Goal: Transaction & Acquisition: Purchase product/service

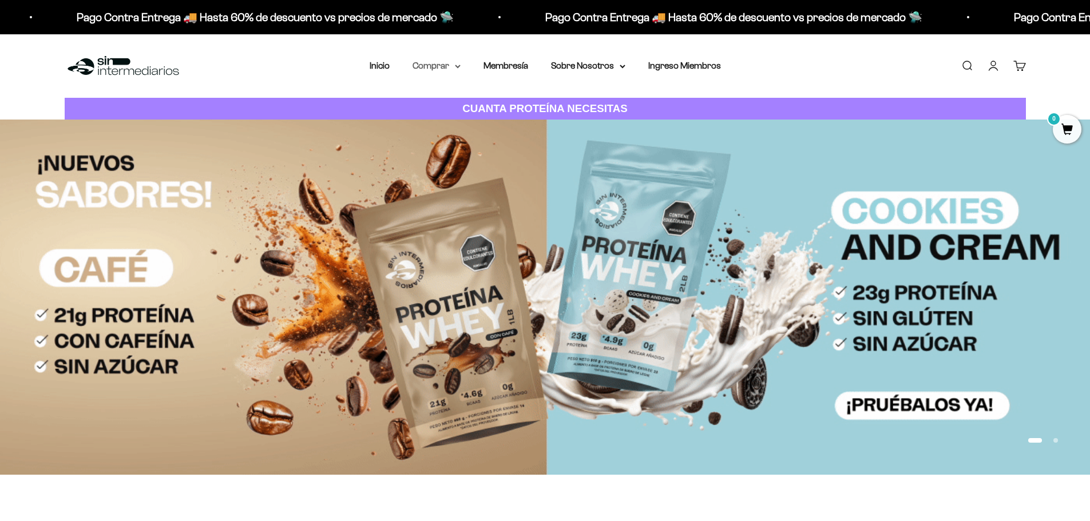
click at [430, 68] on summary "Comprar" at bounding box center [437, 65] width 48 height 15
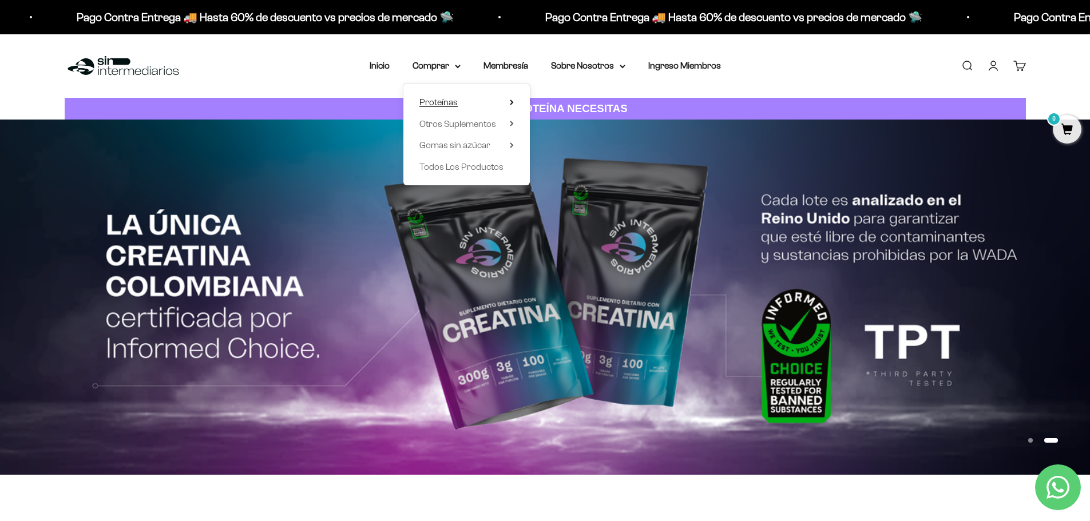
click at [431, 104] on span "Proteínas" at bounding box center [438, 102] width 38 height 10
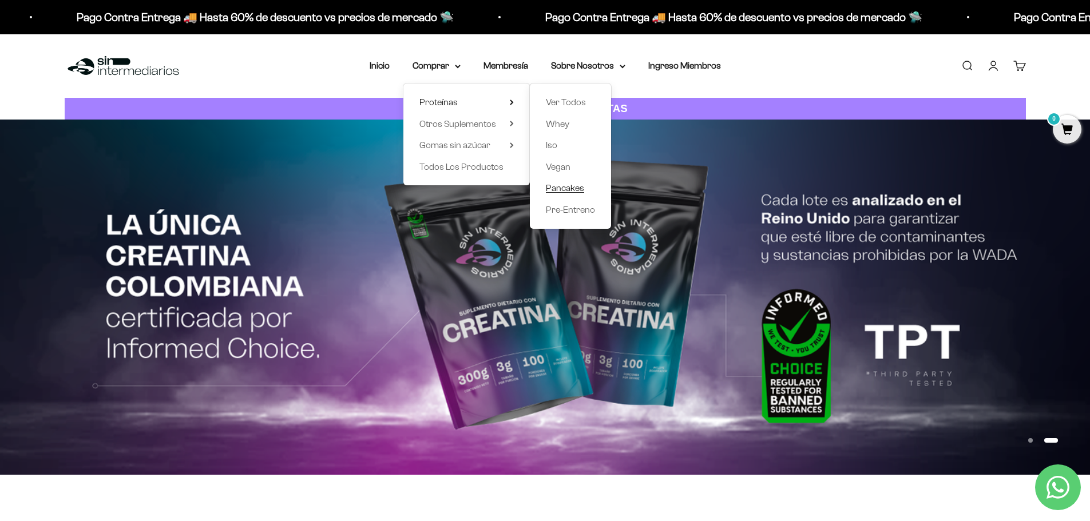
click at [550, 192] on span "Pancakes" at bounding box center [565, 188] width 38 height 10
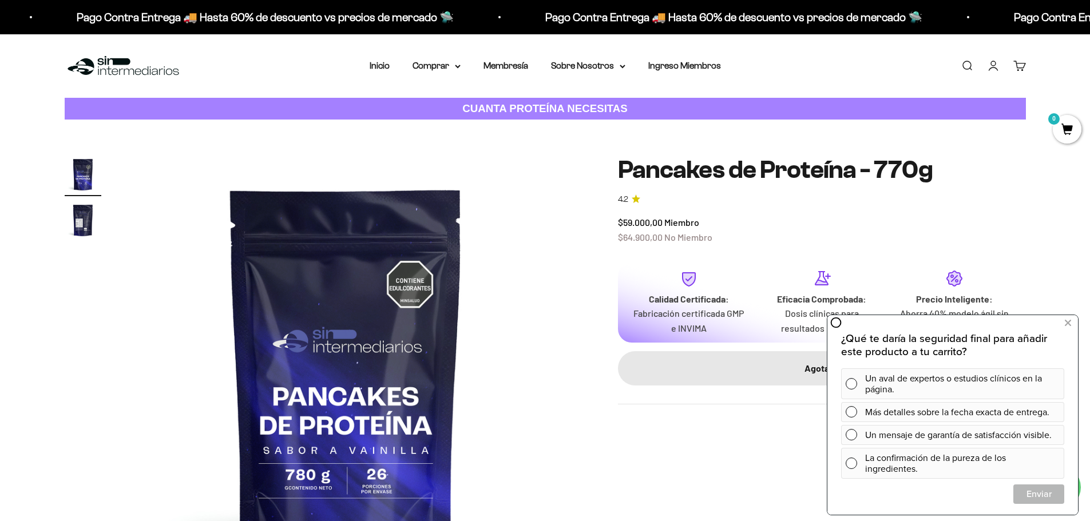
click at [86, 221] on img "Ir al artículo 2" at bounding box center [83, 220] width 37 height 37
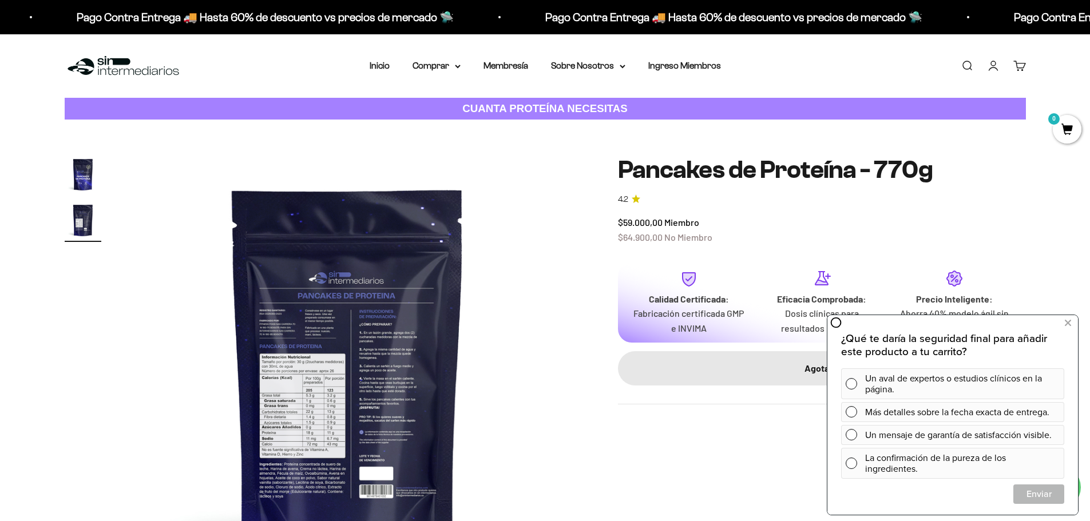
scroll to position [0, 448]
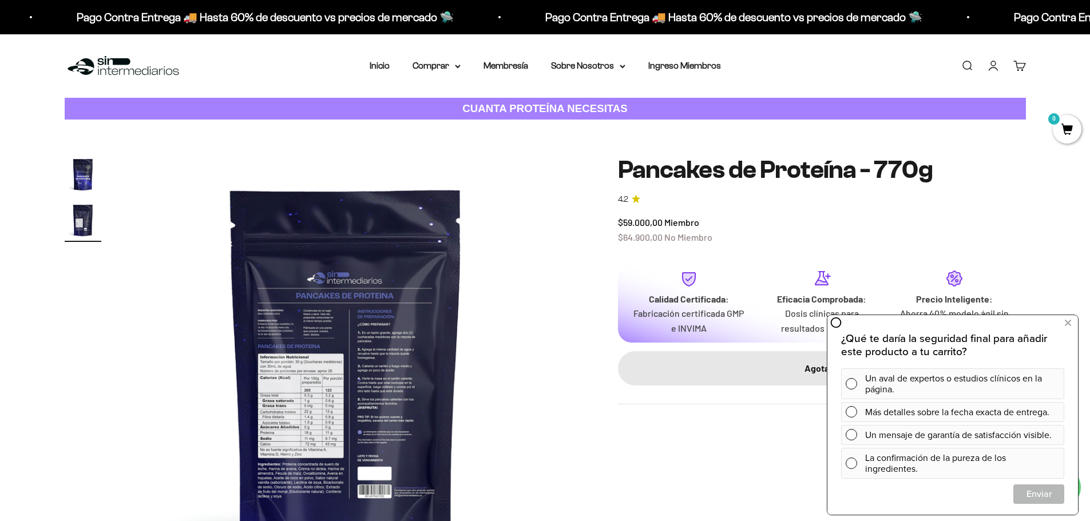
click at [315, 409] on img at bounding box center [346, 373] width 434 height 434
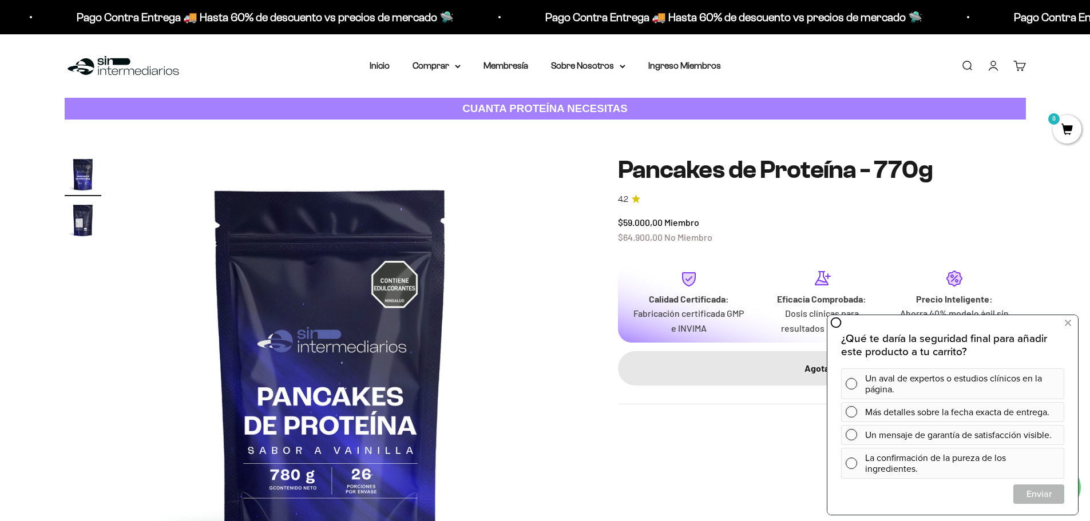
scroll to position [0, 0]
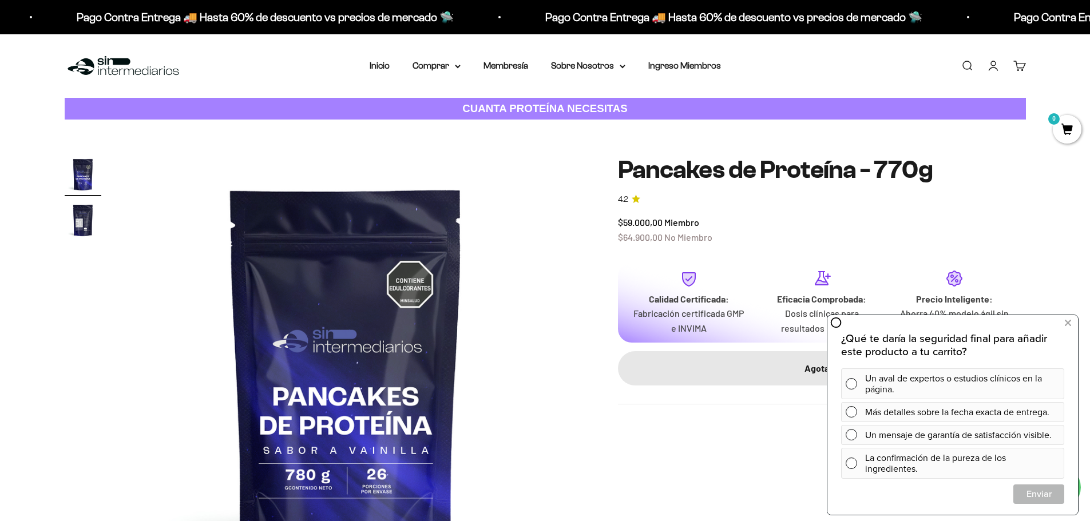
click at [323, 405] on img at bounding box center [346, 373] width 434 height 434
click at [477, 393] on img at bounding box center [346, 373] width 434 height 434
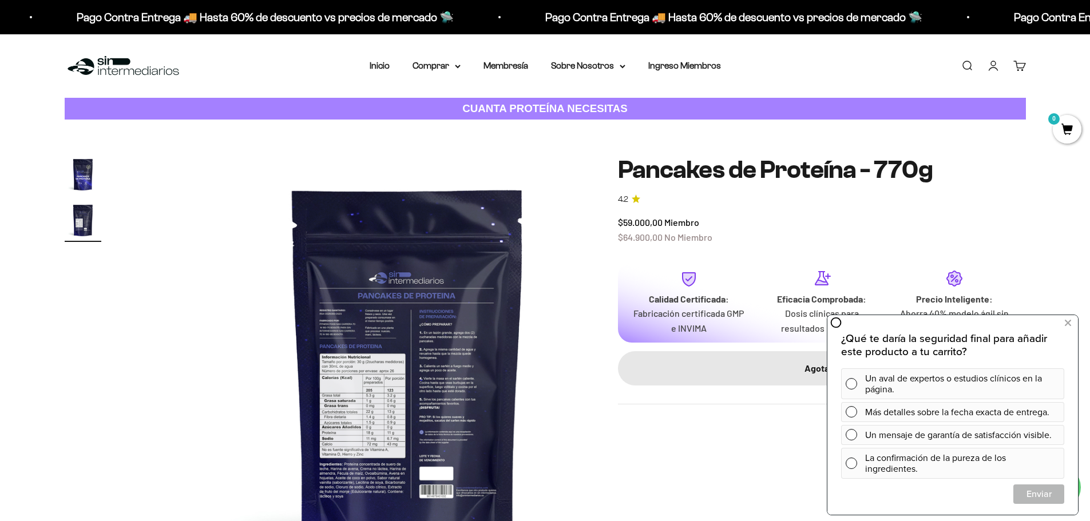
scroll to position [0, 448]
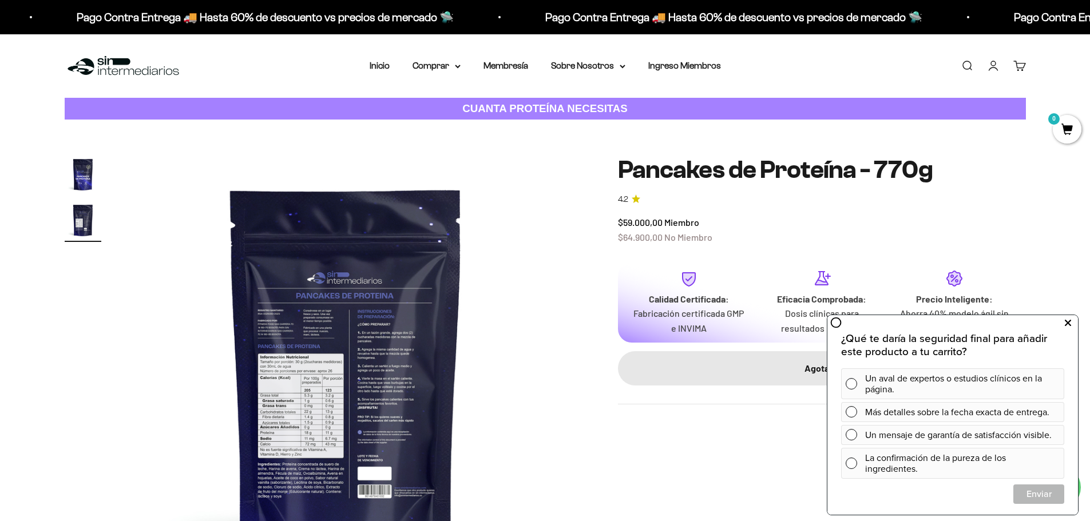
click at [1067, 324] on icon at bounding box center [1068, 323] width 6 height 15
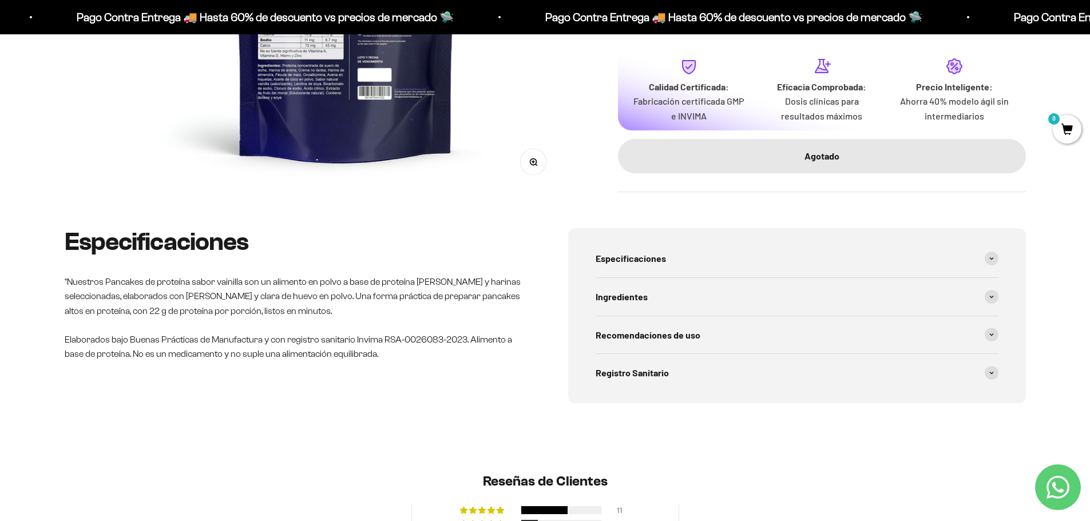
scroll to position [404, 0]
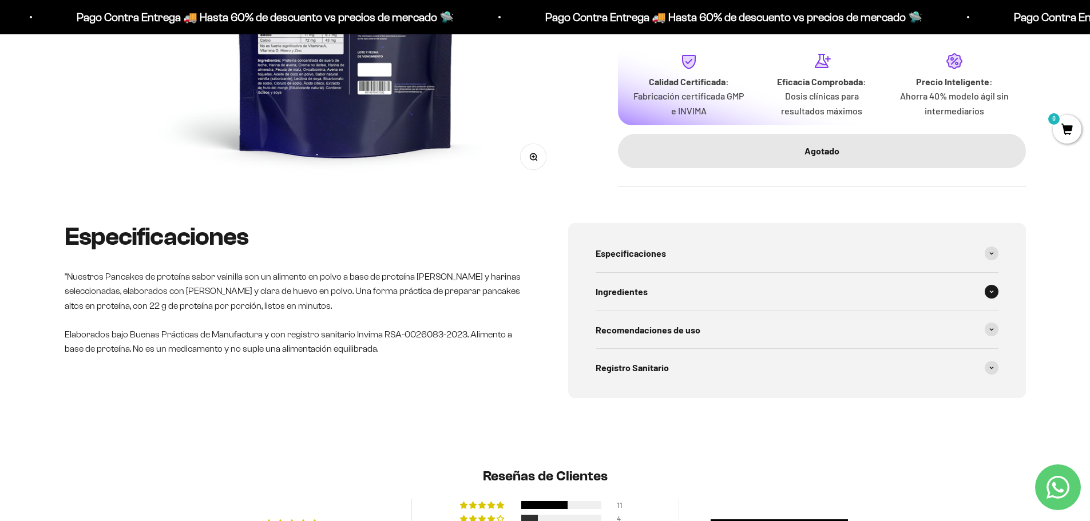
click at [990, 292] on icon at bounding box center [991, 291] width 5 height 3
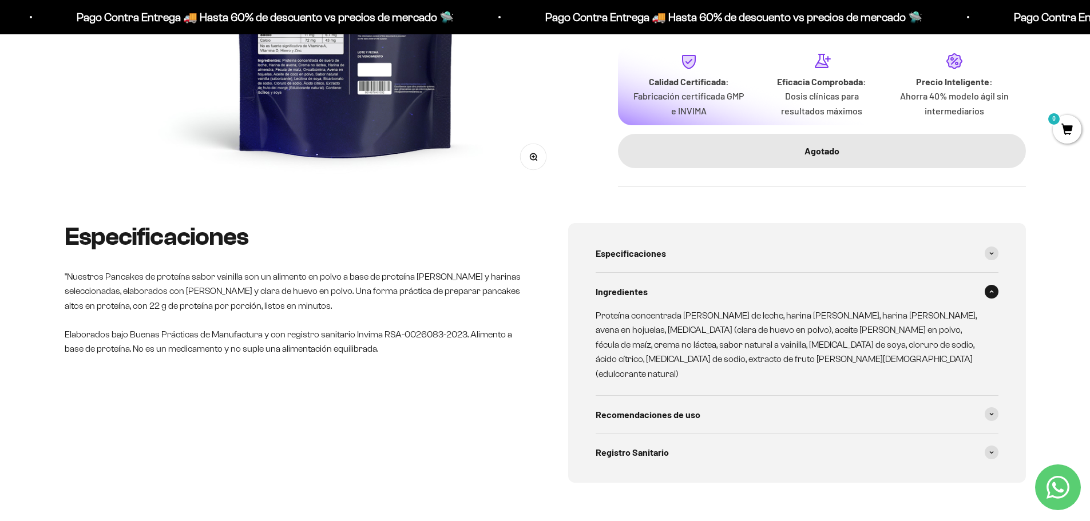
click at [990, 292] on icon at bounding box center [991, 291] width 5 height 3
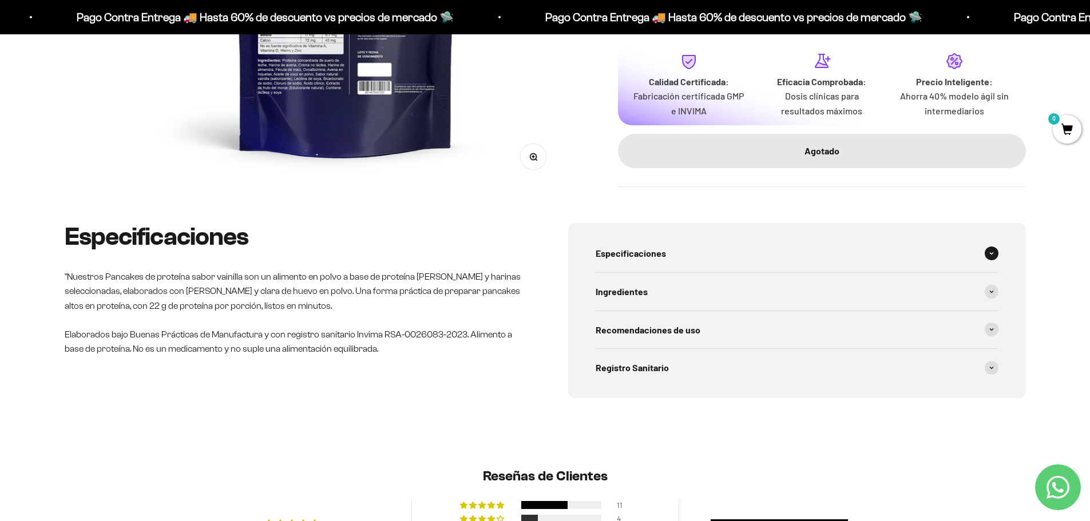
click at [994, 256] on span at bounding box center [992, 254] width 14 height 14
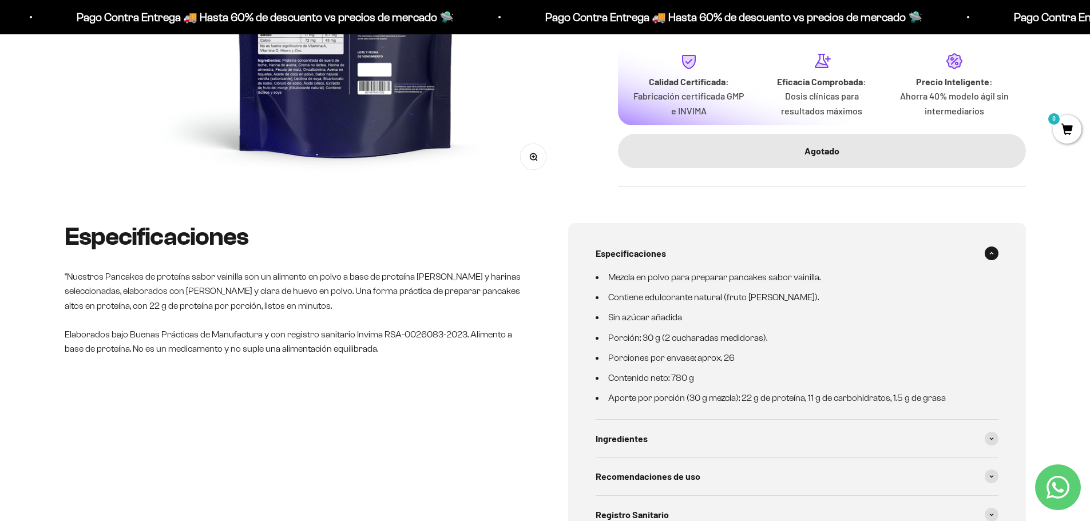
click at [994, 256] on span at bounding box center [992, 254] width 14 height 14
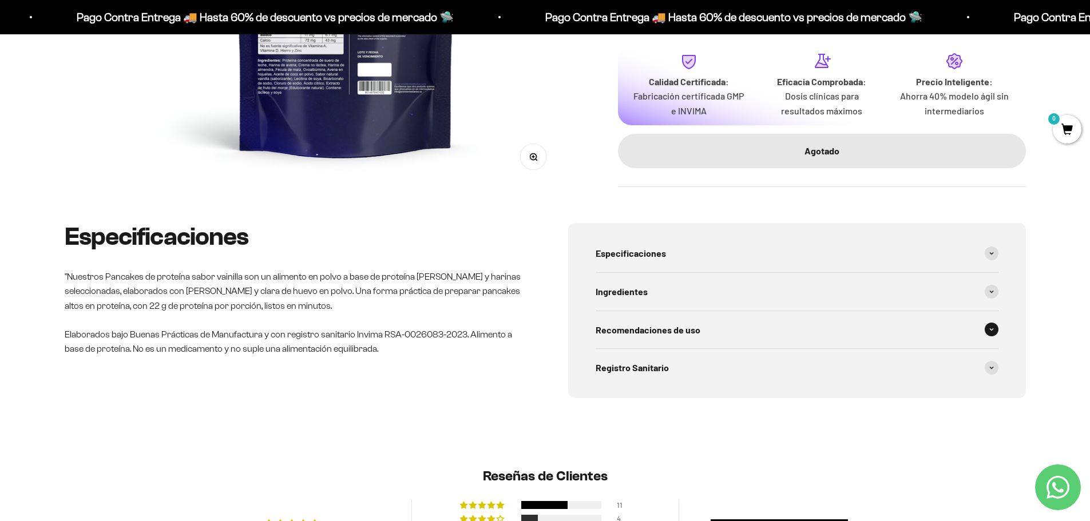
click at [994, 329] on span at bounding box center [992, 330] width 14 height 14
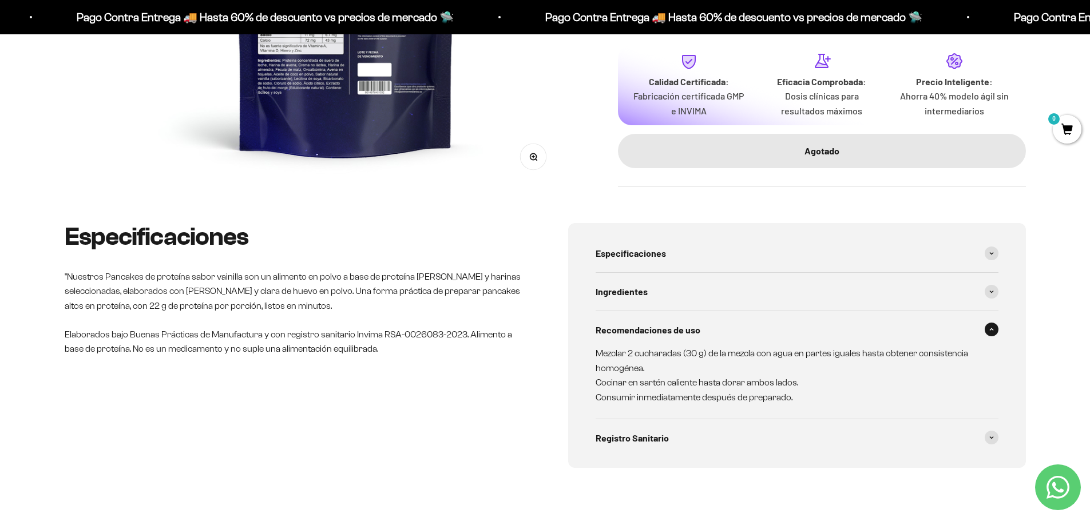
click at [990, 331] on span at bounding box center [992, 330] width 14 height 14
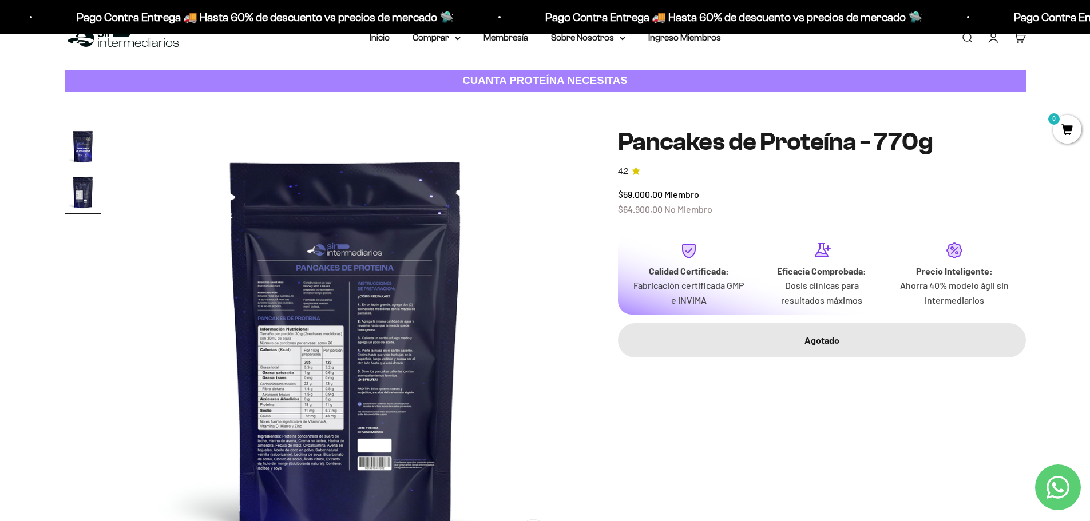
scroll to position [0, 0]
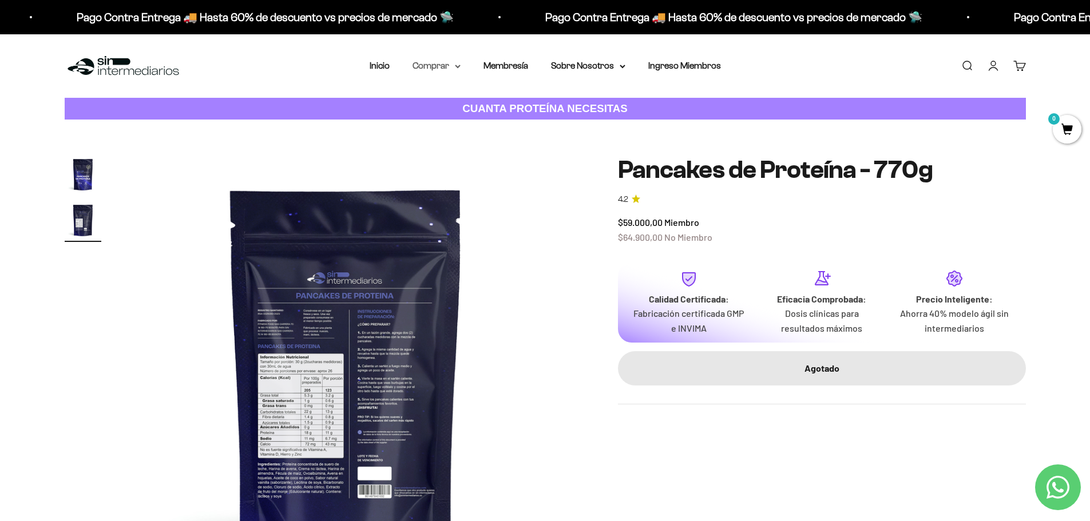
click at [458, 66] on icon at bounding box center [457, 66] width 5 height 2
click at [449, 148] on span "Gomas sin azúcar" at bounding box center [454, 145] width 71 height 10
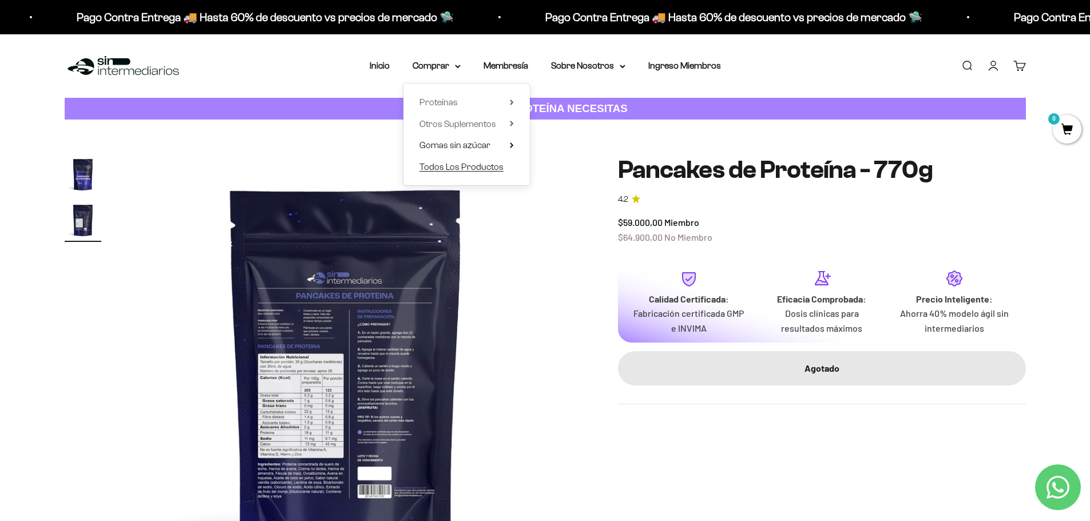
click at [455, 169] on span "Todos Los Productos" at bounding box center [461, 167] width 84 height 10
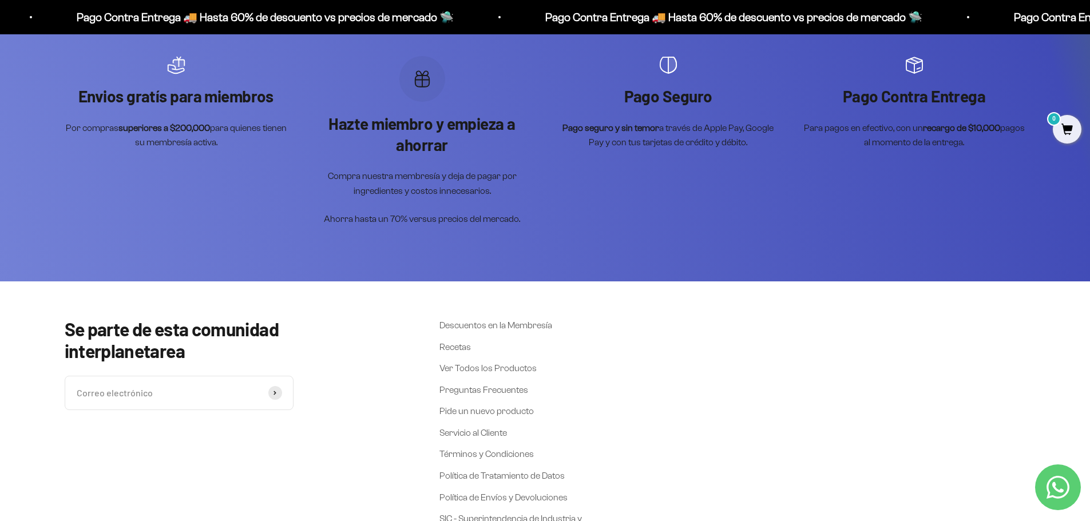
scroll to position [2060, 0]
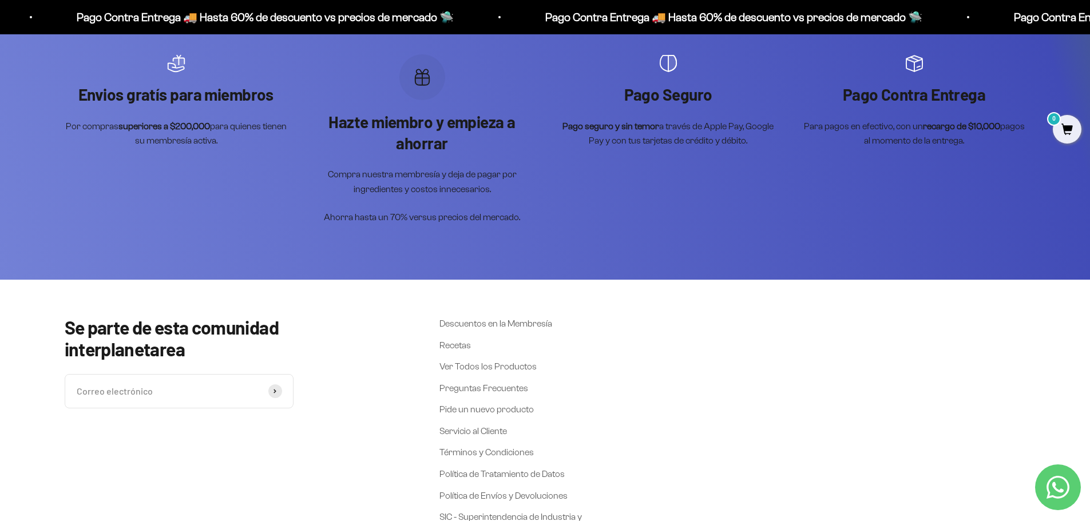
click at [426, 184] on p "Compra nuestra membresía y deja de pagar por ingredientes y costos innecesarios." at bounding box center [422, 181] width 223 height 29
click at [429, 125] on p "Hazte miembro y empieza a ahorrar" at bounding box center [422, 133] width 223 height 42
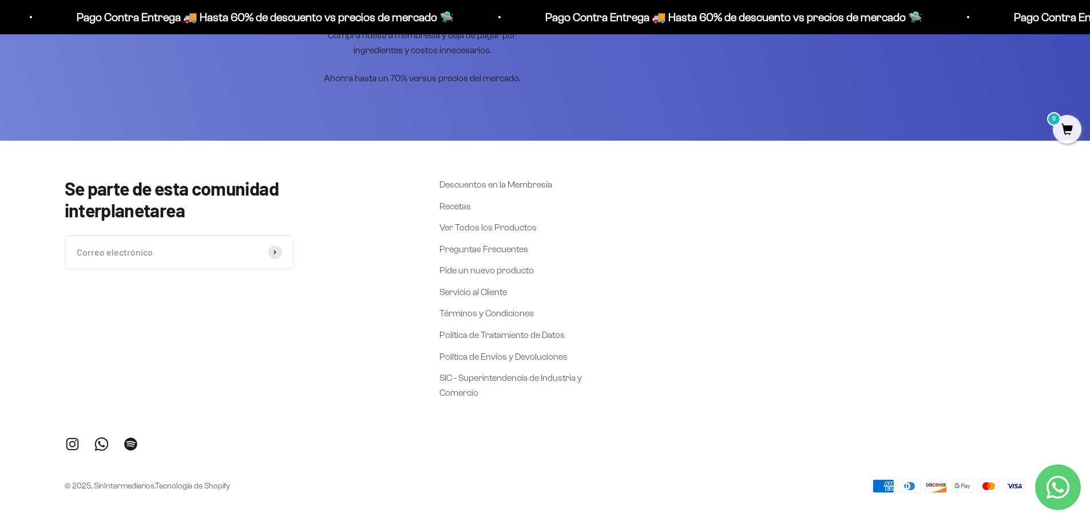
scroll to position [2213, 0]
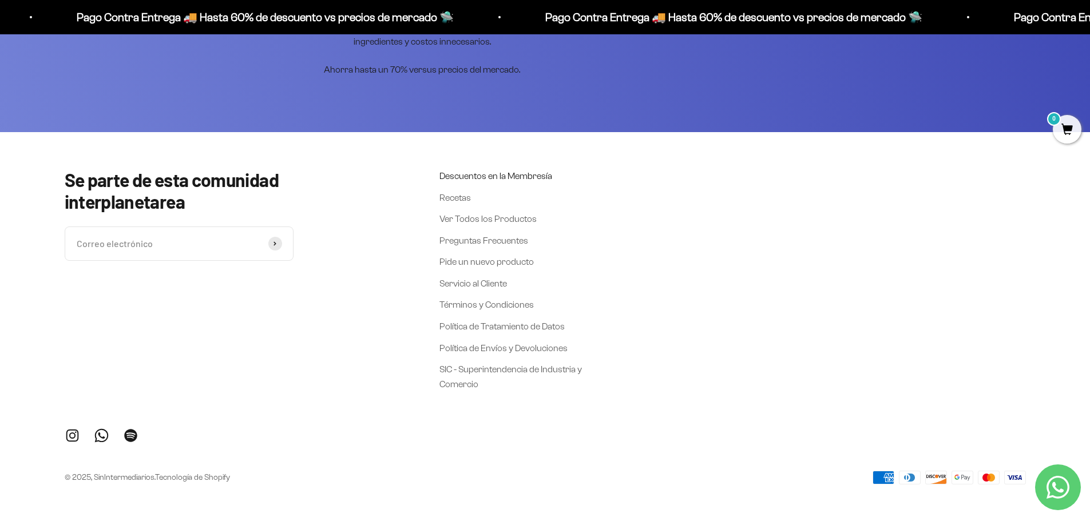
click at [494, 177] on link "Descuentos en la Membresía" at bounding box center [495, 176] width 113 height 15
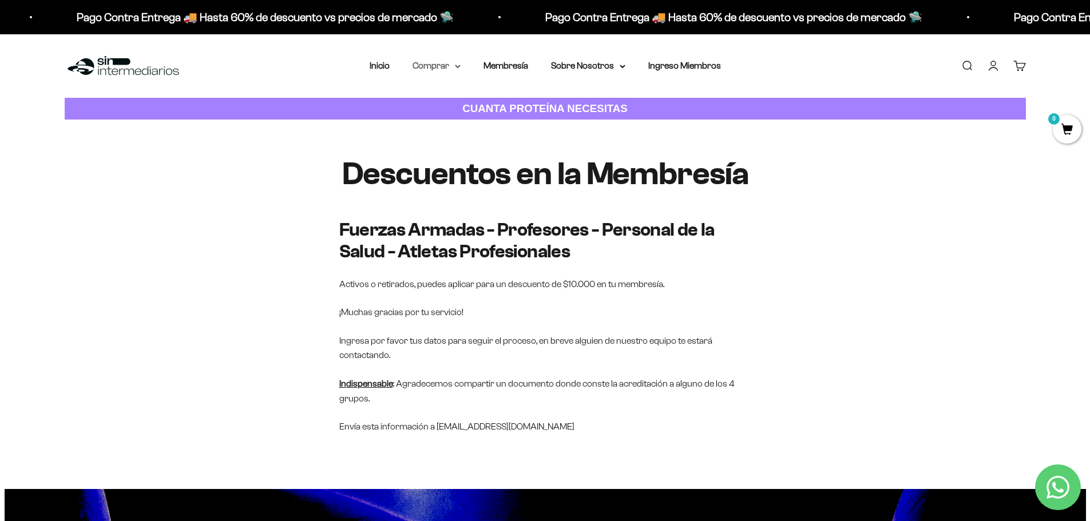
click at [435, 65] on summary "Comprar" at bounding box center [437, 65] width 48 height 15
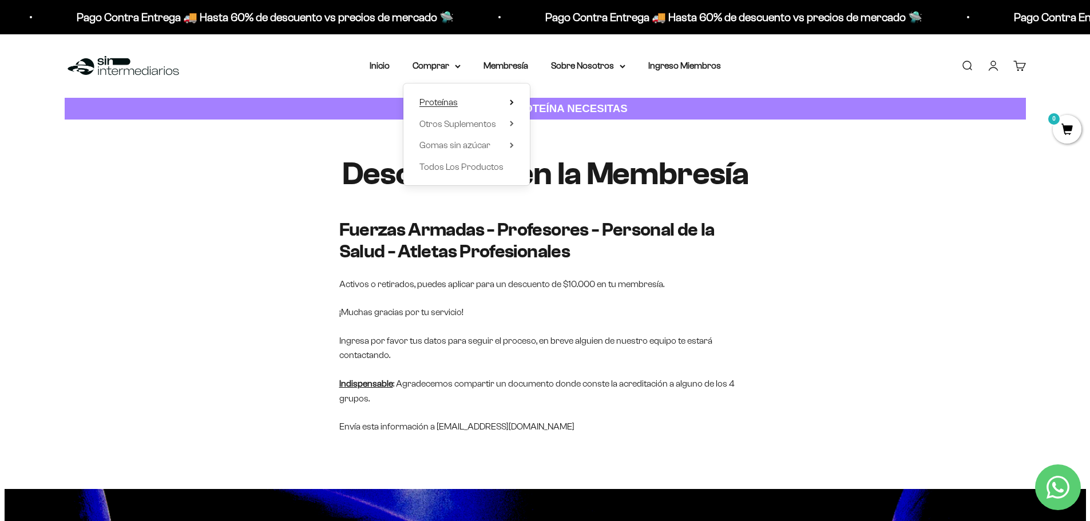
click at [438, 101] on span "Proteínas" at bounding box center [438, 102] width 38 height 10
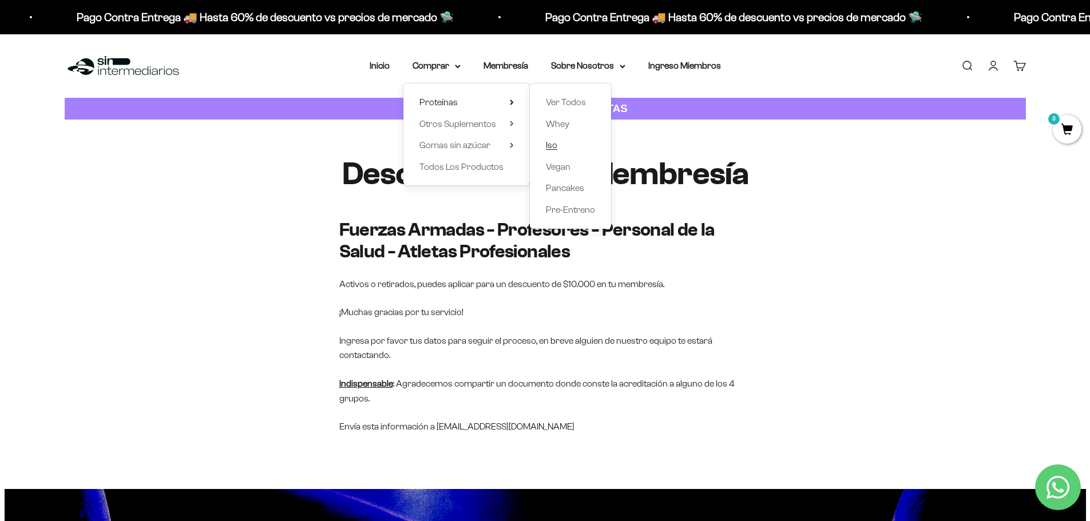
click at [553, 146] on span "Iso" at bounding box center [551, 145] width 11 height 10
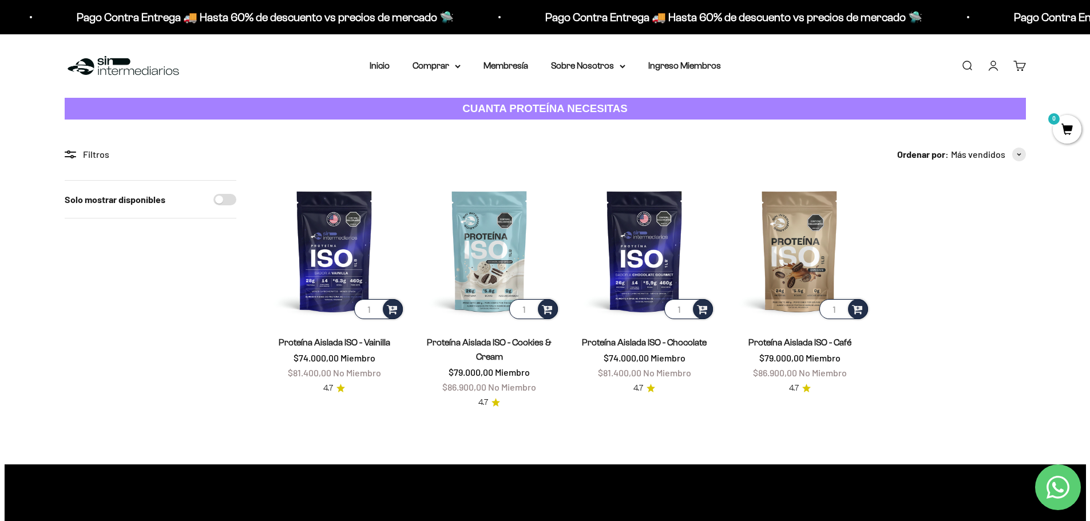
drag, startPoint x: 219, startPoint y: 198, endPoint x: 234, endPoint y: 200, distance: 15.0
click at [234, 200] on input "Solo mostrar disponibles" at bounding box center [224, 199] width 23 height 11
checkbox input "true"
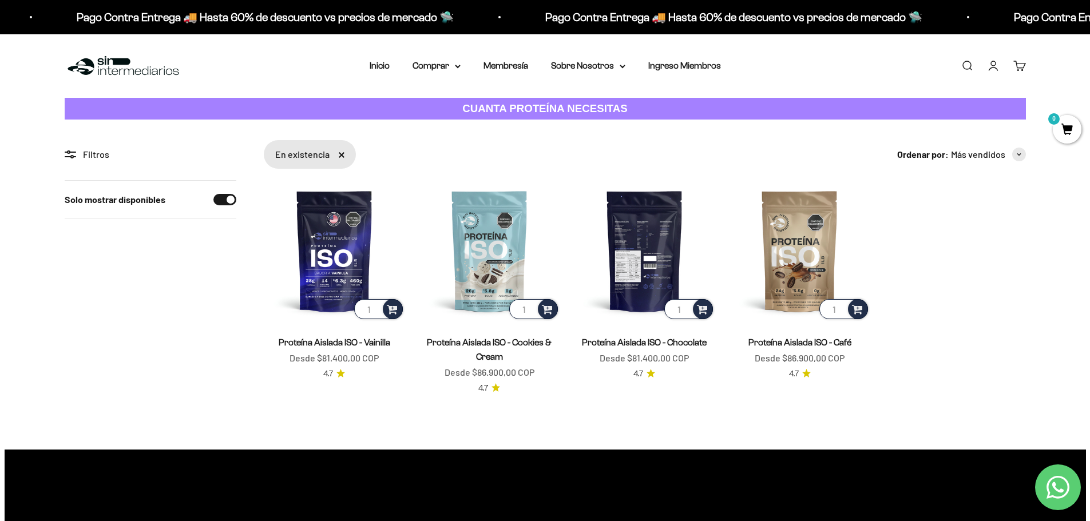
click at [651, 276] on img at bounding box center [644, 250] width 141 height 141
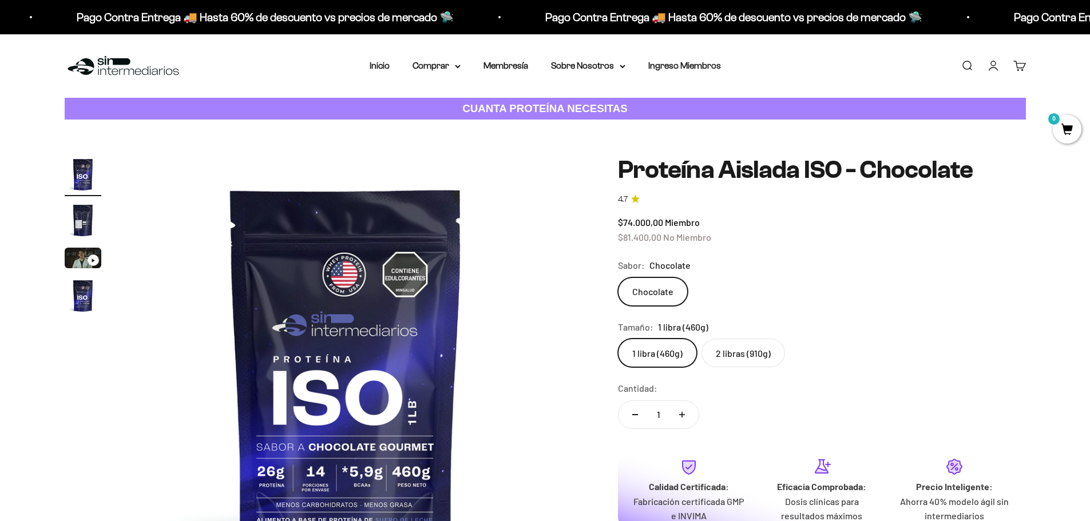
click at [730, 354] on label "2 libras (910g)" at bounding box center [744, 353] width 84 height 29
click at [618, 339] on input "2 libras (910g)" at bounding box center [617, 338] width 1 height 1
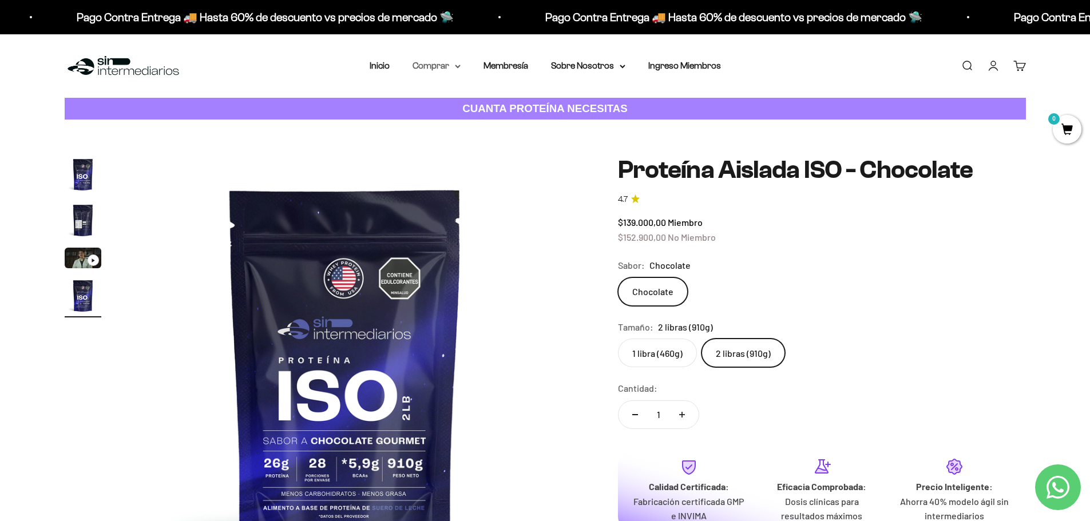
click at [446, 66] on summary "Comprar" at bounding box center [437, 65] width 48 height 15
click at [442, 104] on span "Proteínas" at bounding box center [438, 102] width 38 height 10
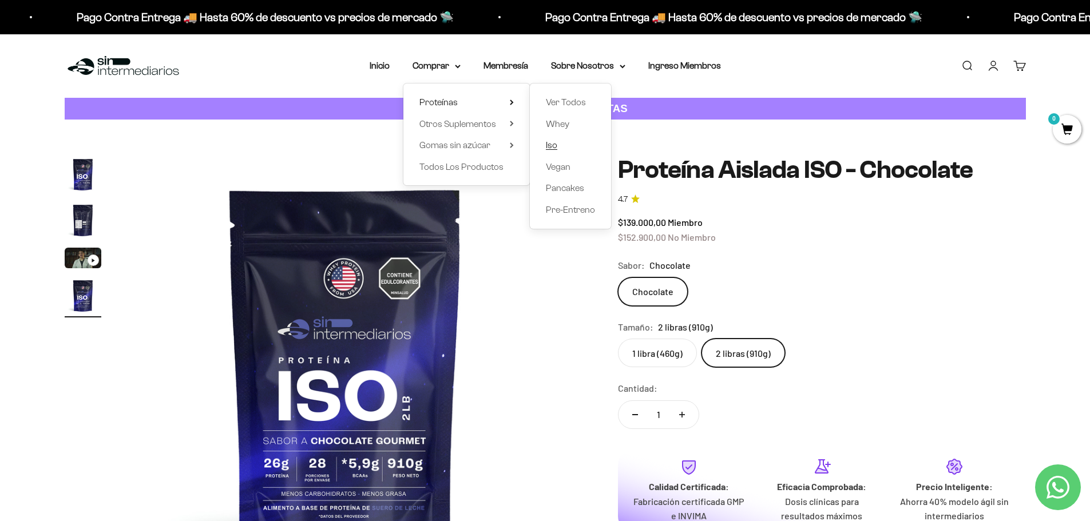
click at [554, 148] on span "Iso" at bounding box center [551, 145] width 11 height 10
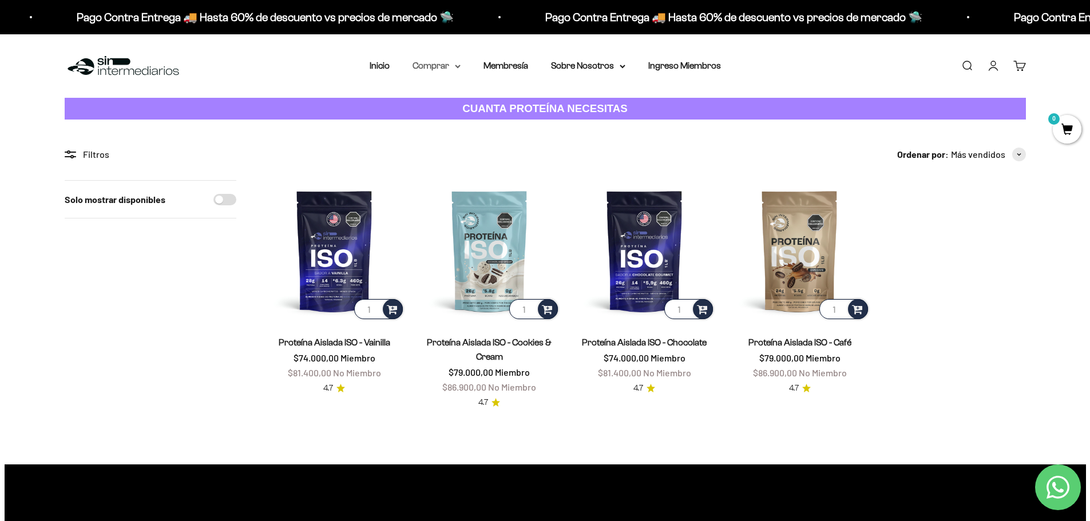
click at [438, 65] on summary "Comprar" at bounding box center [437, 65] width 48 height 15
click at [450, 103] on span "Proteínas" at bounding box center [438, 102] width 38 height 10
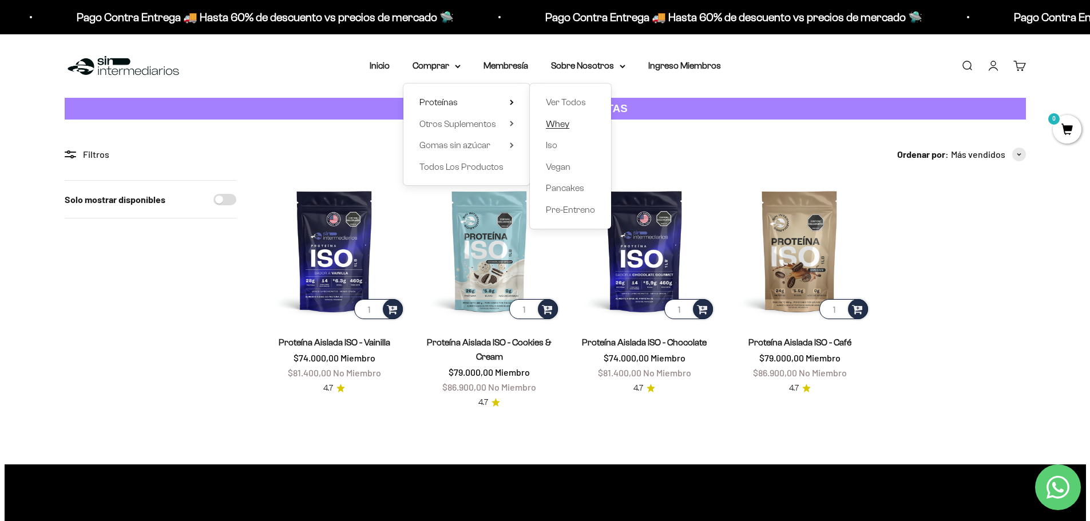
click at [557, 126] on span "Whey" at bounding box center [557, 124] width 23 height 10
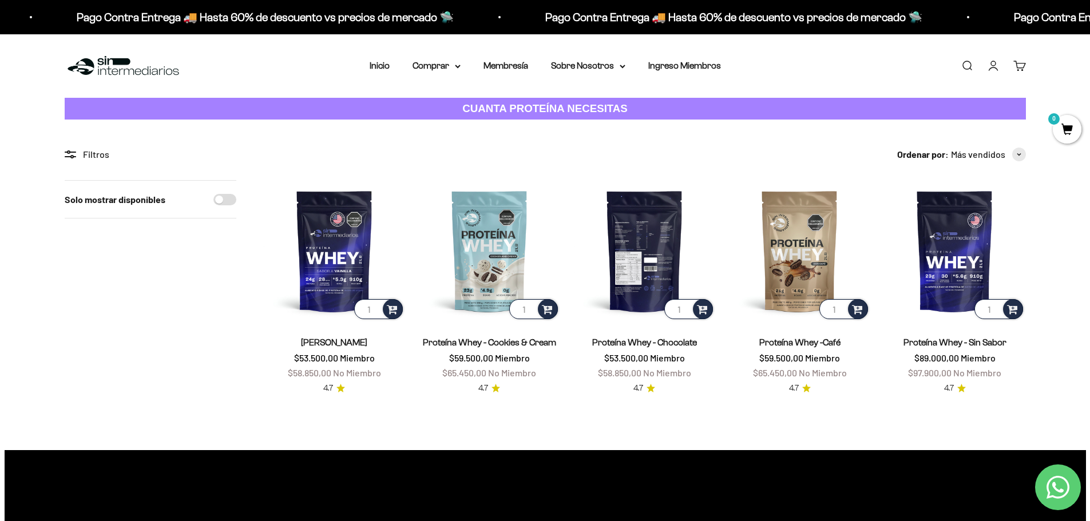
click at [650, 279] on img at bounding box center [644, 250] width 141 height 141
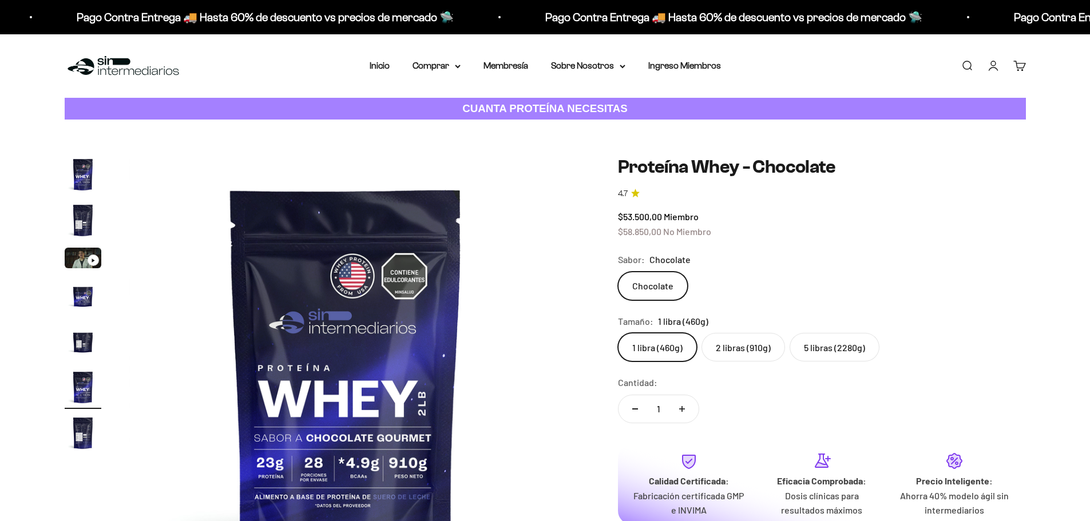
scroll to position [0, 2241]
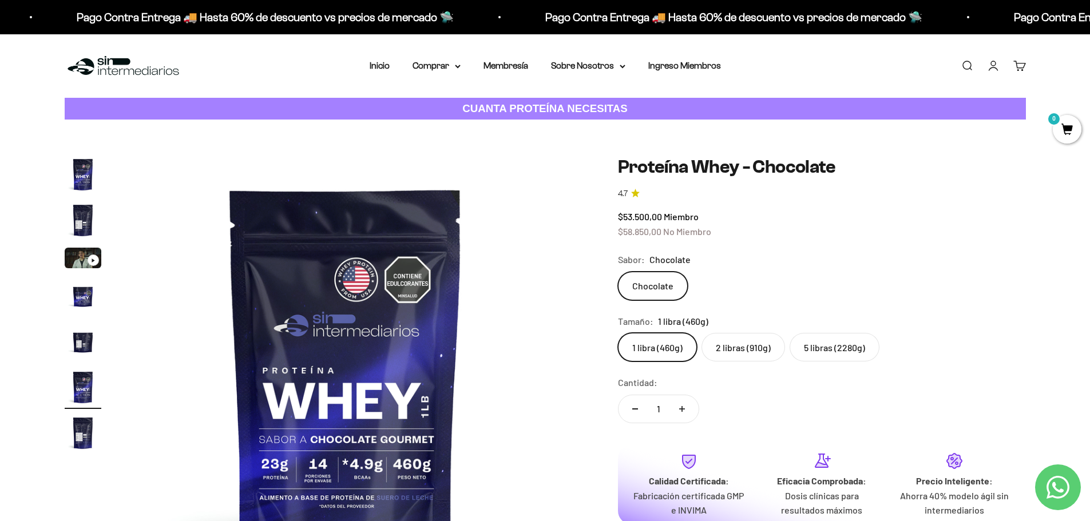
click at [816, 348] on label "5 libras (2280g)" at bounding box center [835, 347] width 90 height 29
click at [618, 333] on input "5 libras (2280g)" at bounding box center [617, 332] width 1 height 1
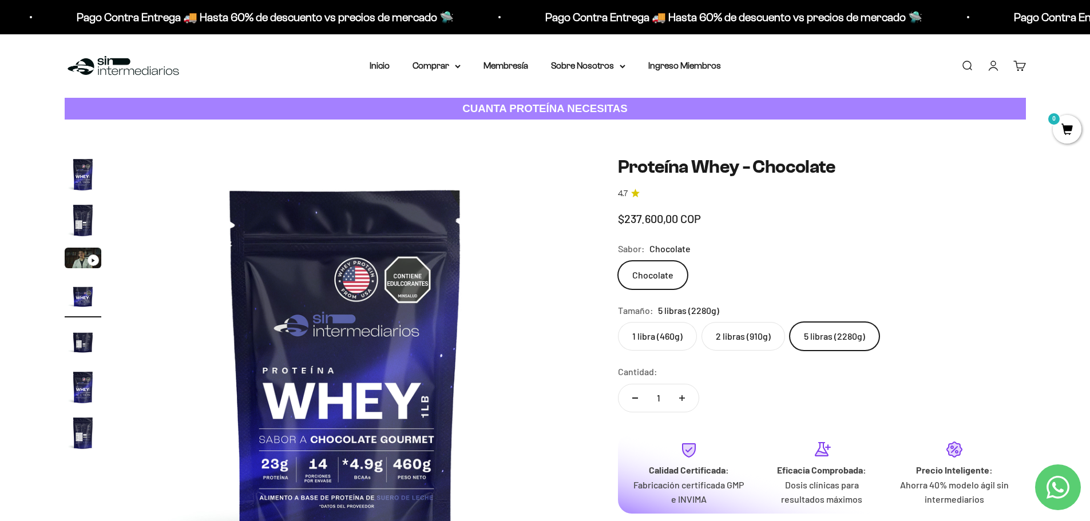
scroll to position [0, 1345]
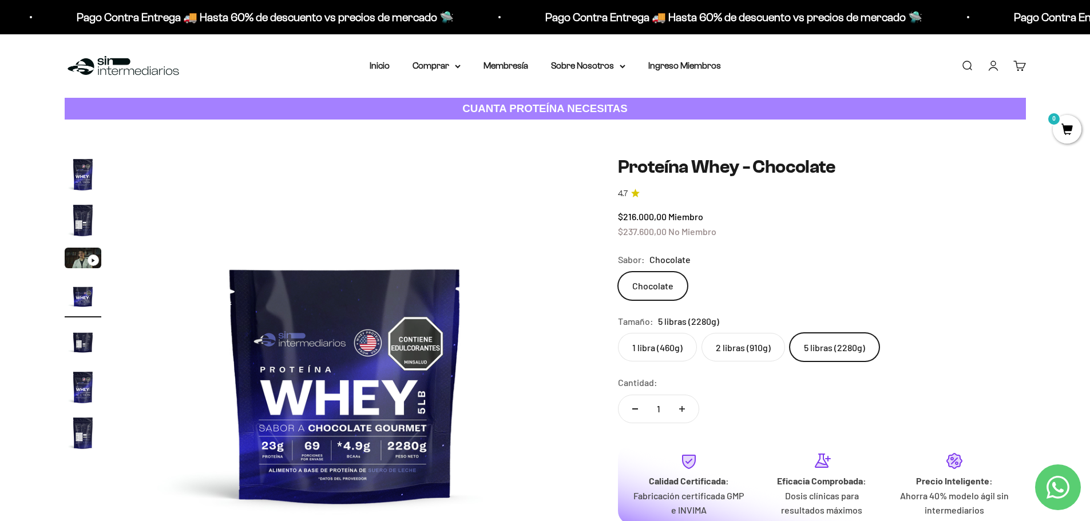
click at [735, 346] on label "2 libras (910g)" at bounding box center [744, 347] width 84 height 29
click at [618, 333] on input "2 libras (910g)" at bounding box center [617, 332] width 1 height 1
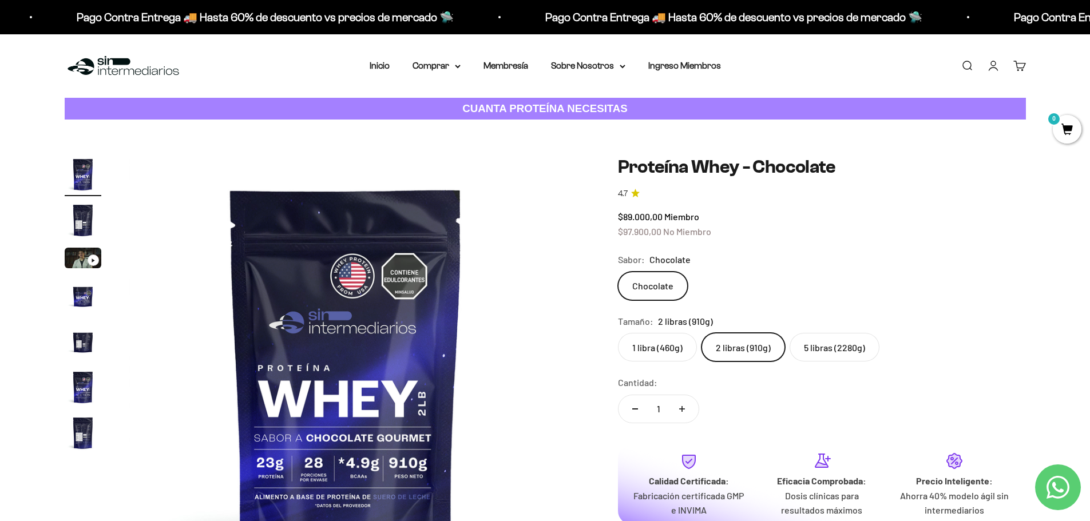
click at [816, 347] on label "5 libras (2280g)" at bounding box center [835, 347] width 90 height 29
click at [618, 333] on input "5 libras (2280g)" at bounding box center [617, 332] width 1 height 1
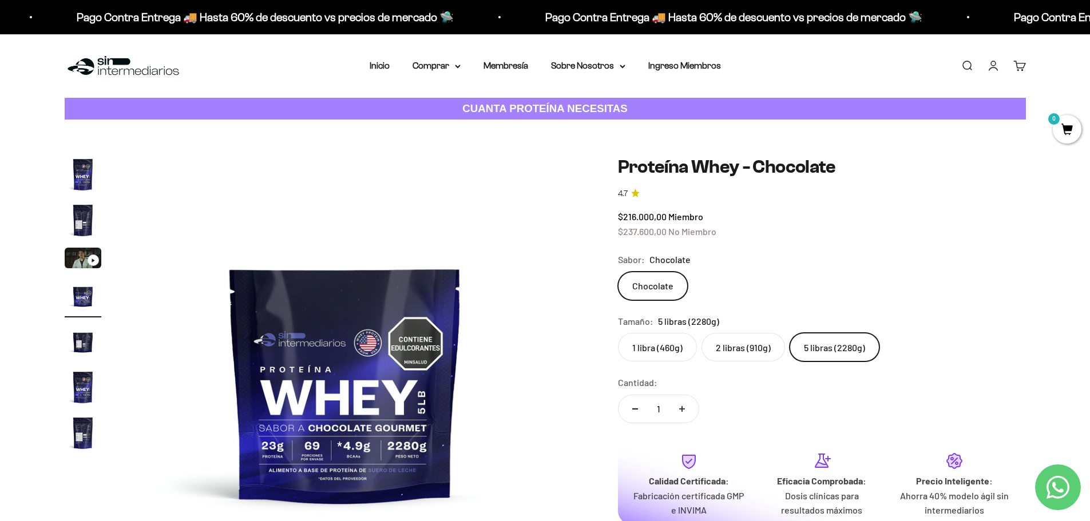
scroll to position [57, 0]
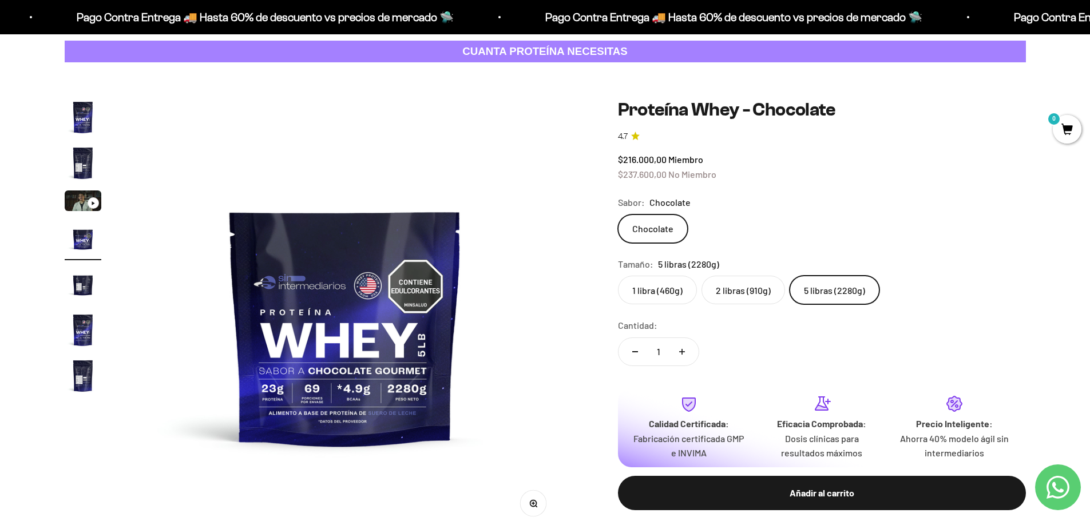
click at [736, 294] on label "2 libras (910g)" at bounding box center [744, 290] width 84 height 29
click at [618, 276] on input "2 libras (910g)" at bounding box center [617, 275] width 1 height 1
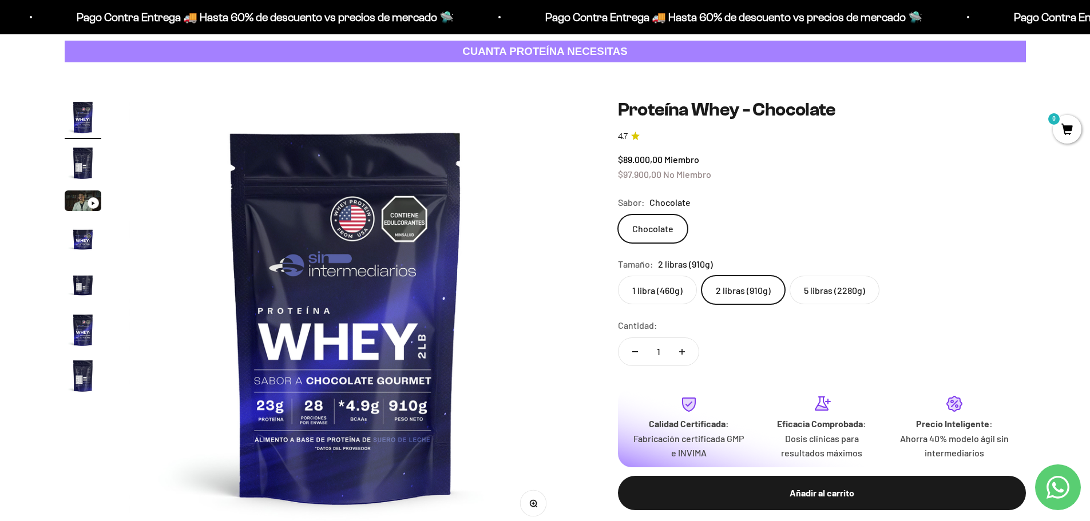
click at [811, 289] on label "5 libras (2280g)" at bounding box center [835, 290] width 90 height 29
click at [618, 276] on input "5 libras (2280g)" at bounding box center [617, 275] width 1 height 1
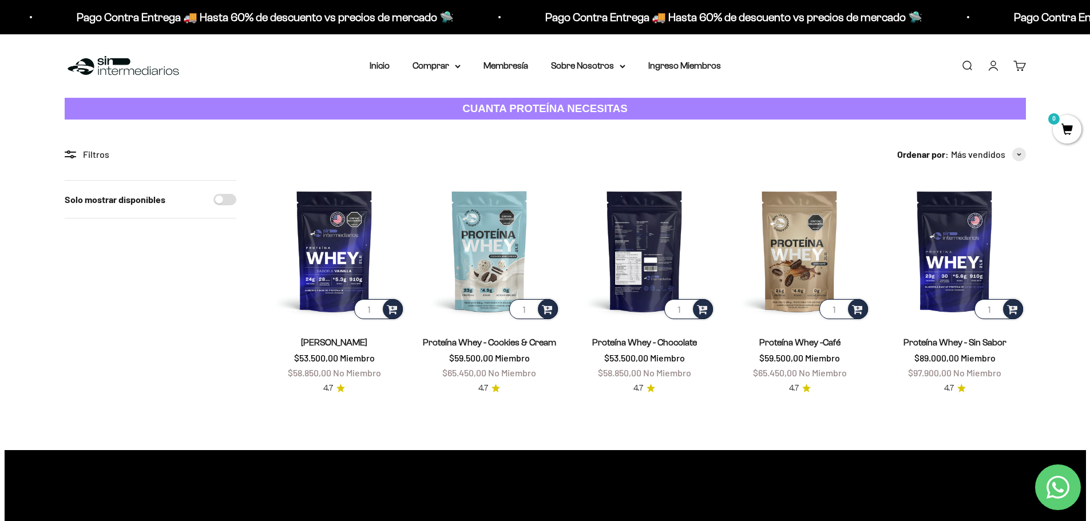
click at [640, 261] on img at bounding box center [644, 250] width 141 height 141
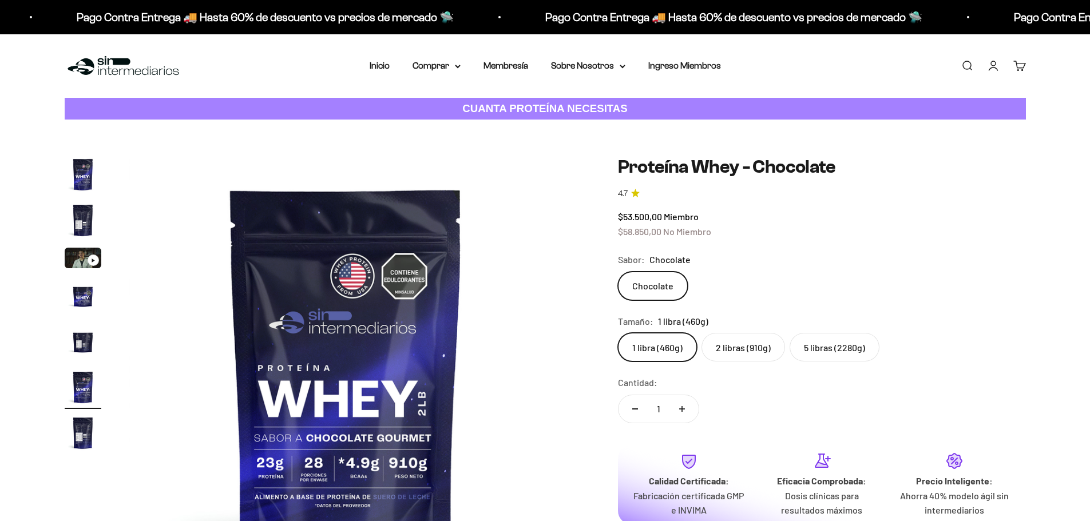
scroll to position [0, 2241]
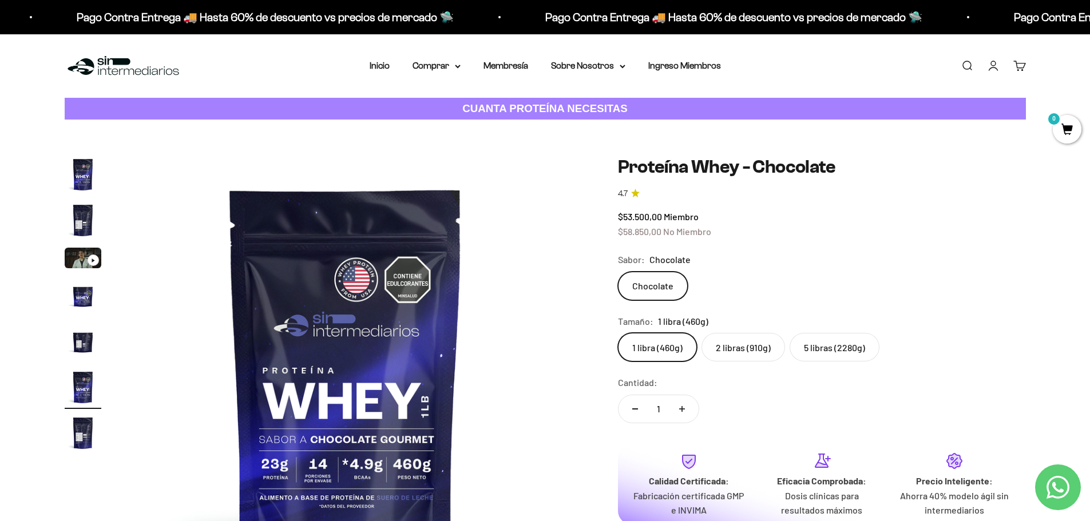
click at [735, 350] on label "2 libras (910g)" at bounding box center [744, 347] width 84 height 29
click at [618, 333] on input "2 libras (910g)" at bounding box center [617, 332] width 1 height 1
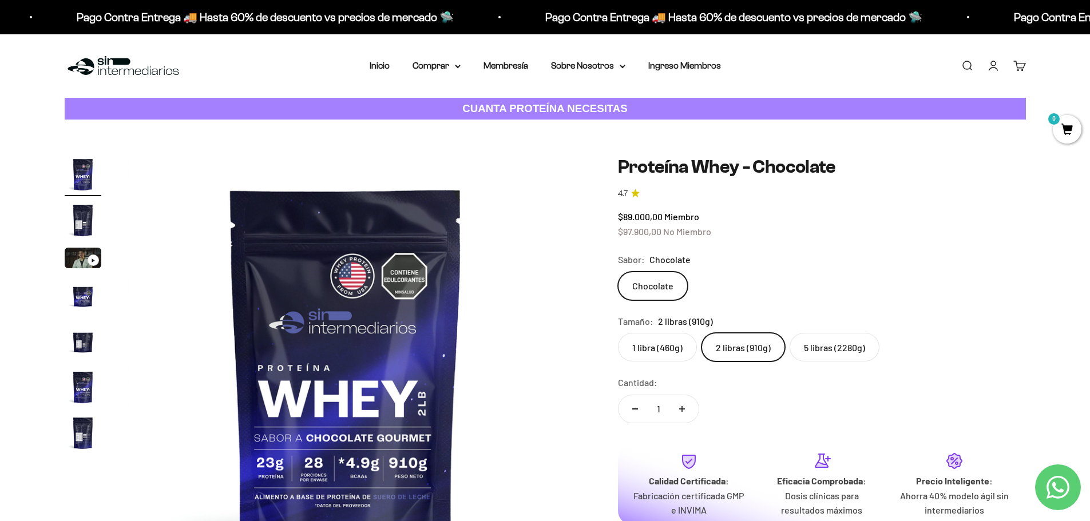
click at [644, 350] on label "1 libra (460g)" at bounding box center [657, 347] width 79 height 29
click at [618, 333] on input "1 libra (460g)" at bounding box center [617, 332] width 1 height 1
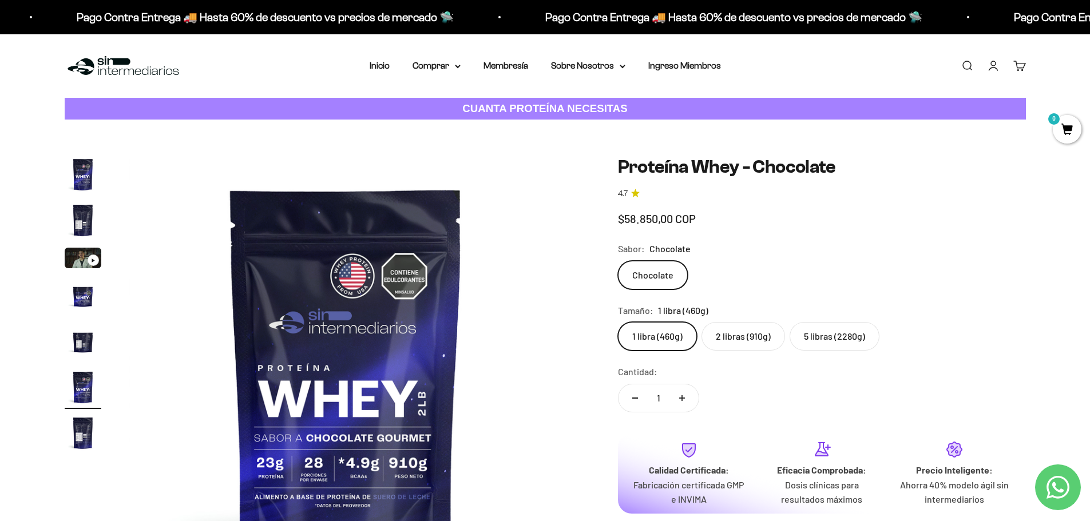
scroll to position [0, 2241]
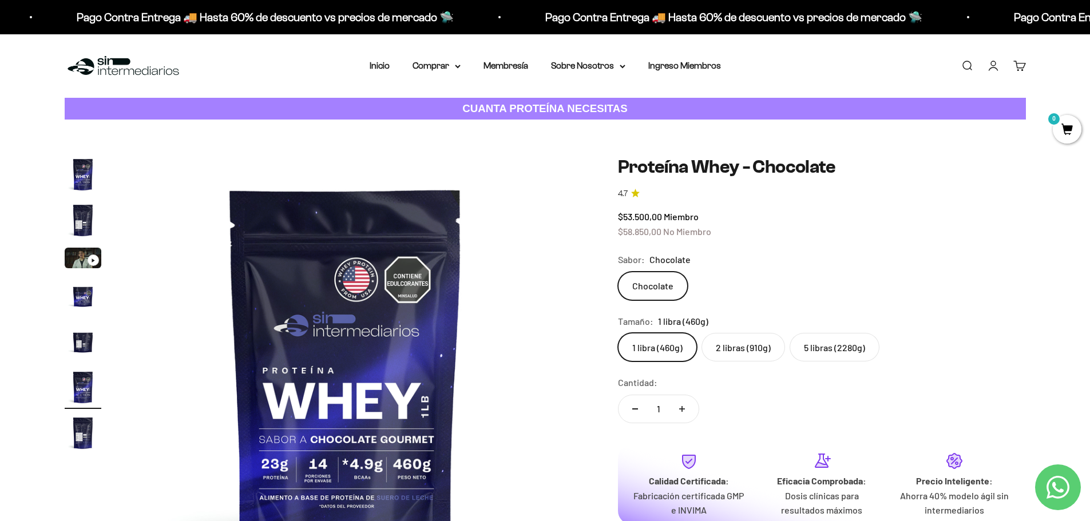
click at [737, 348] on label "2 libras (910g)" at bounding box center [744, 347] width 84 height 29
click at [618, 333] on input "2 libras (910g)" at bounding box center [617, 332] width 1 height 1
